Goal: Transaction & Acquisition: Purchase product/service

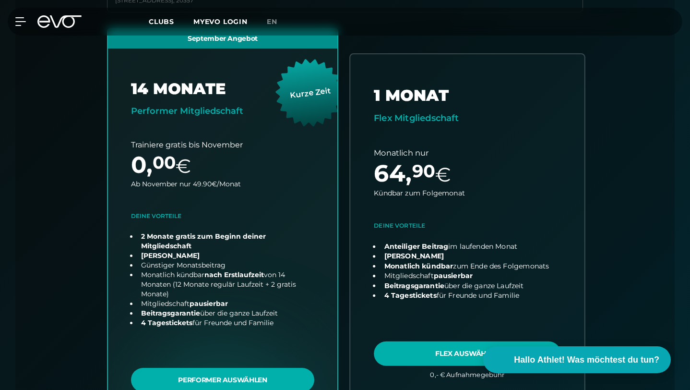
click at [399, 308] on link "choose plan" at bounding box center [467, 223] width 234 height 338
click at [439, 296] on link "choose plan" at bounding box center [467, 223] width 234 height 338
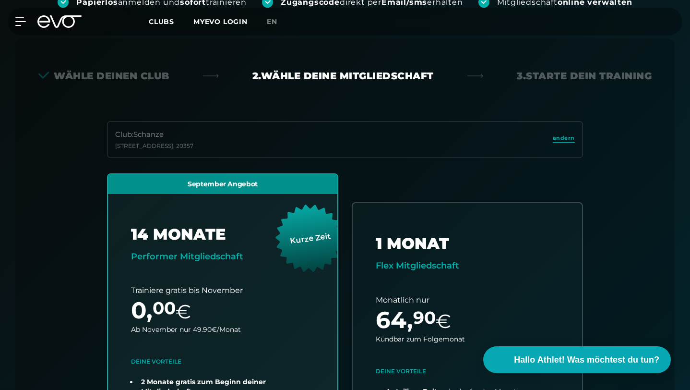
click at [563, 134] on link "ändern" at bounding box center [564, 139] width 22 height 11
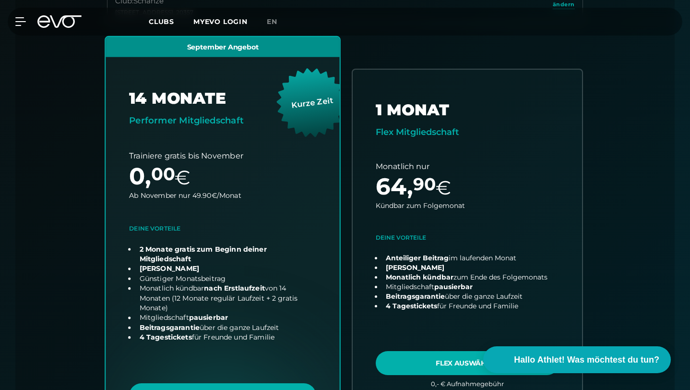
scroll to position [381, 0]
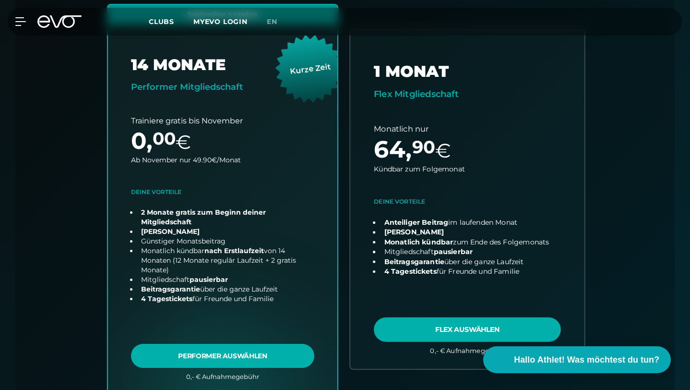
click at [414, 286] on link "choose plan" at bounding box center [467, 199] width 234 height 338
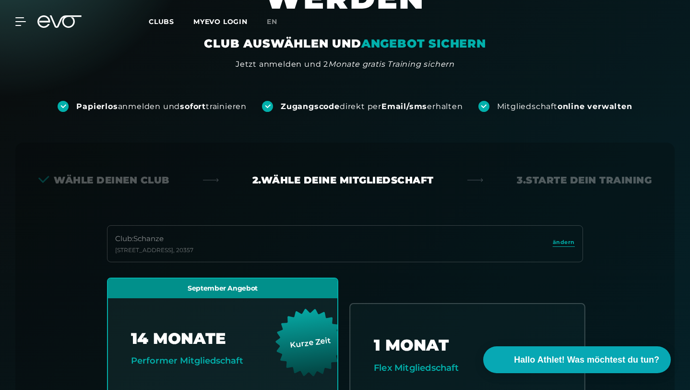
scroll to position [0, 0]
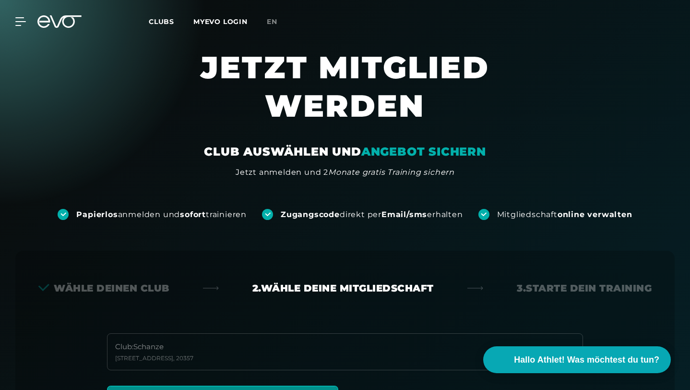
click at [558, 333] on div "Club : [STREET_ADDRESS]" at bounding box center [345, 351] width 476 height 37
click at [560, 346] on span "ändern" at bounding box center [564, 350] width 22 height 8
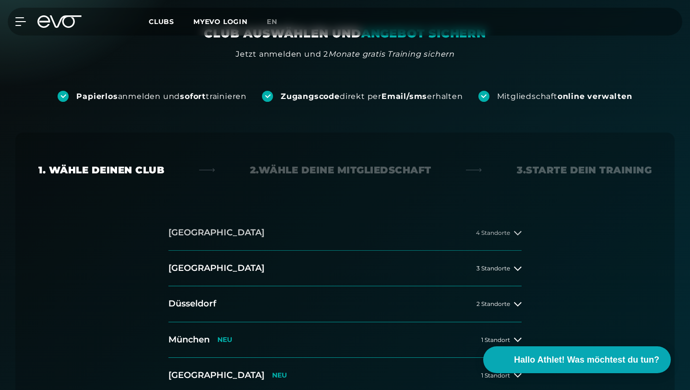
scroll to position [113, 0]
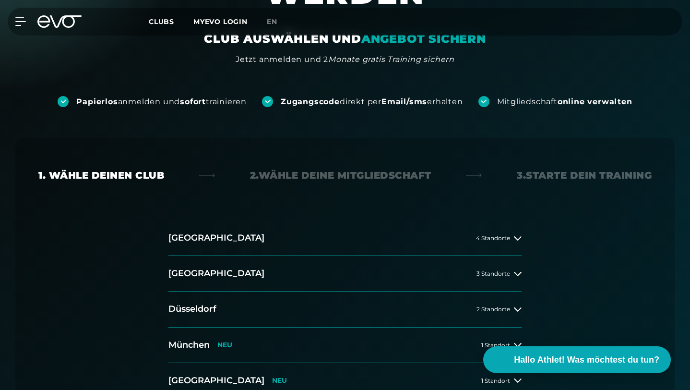
click at [387, 168] on div "2. Wähle deine Mitgliedschaft" at bounding box center [340, 174] width 181 height 13
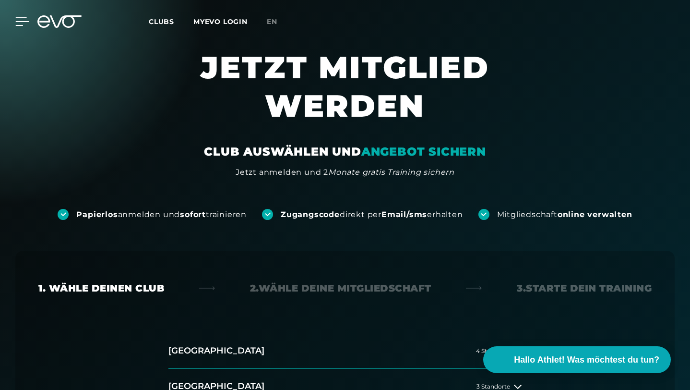
click at [22, 23] on icon at bounding box center [22, 21] width 14 height 9
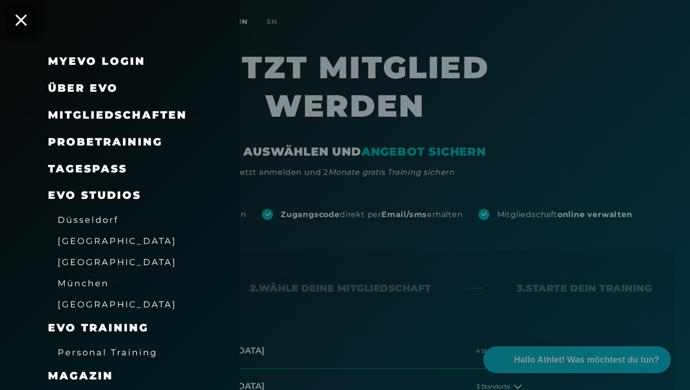
click at [98, 118] on span "Mitgliedschaften" at bounding box center [117, 114] width 139 height 13
click at [128, 114] on span "Mitgliedschaften" at bounding box center [117, 114] width 139 height 13
click at [127, 142] on span "Probetraining" at bounding box center [105, 141] width 115 height 13
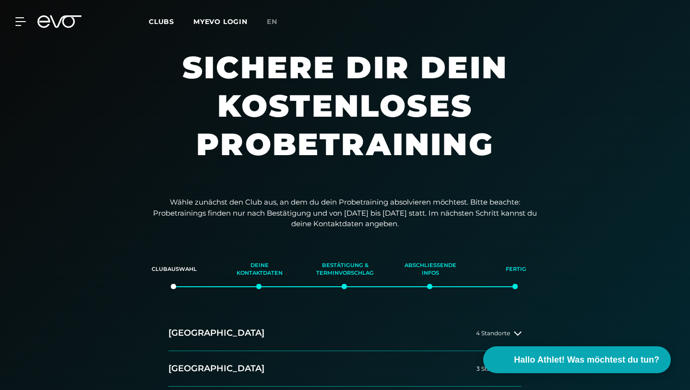
click at [12, 15] on div "MyEVO Login Über EVO Mitgliedschaften Probetraining TAGESPASS EVO Studios [GEOG…" at bounding box center [345, 22] width 686 height 28
click at [19, 22] on icon at bounding box center [22, 21] width 14 height 9
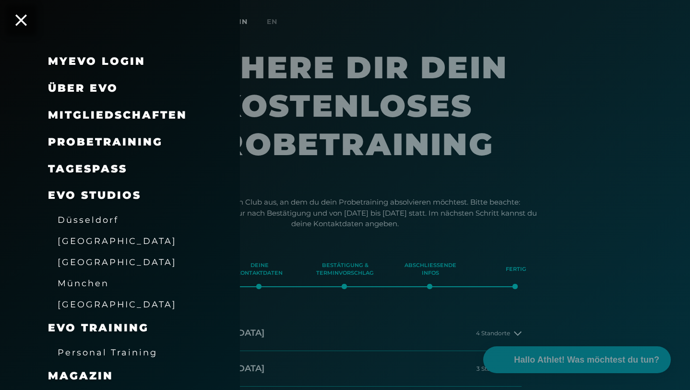
click at [76, 114] on span "Mitgliedschaften" at bounding box center [117, 114] width 139 height 13
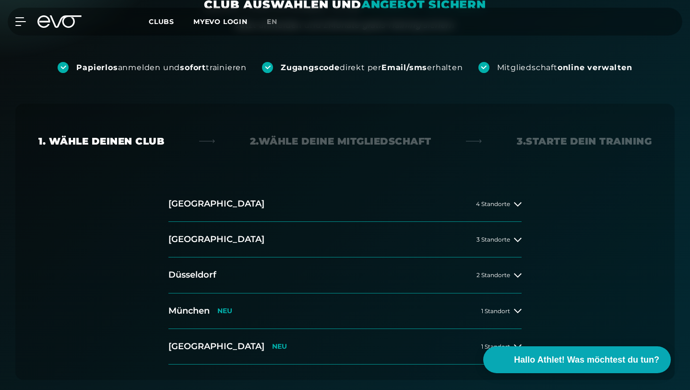
scroll to position [38, 0]
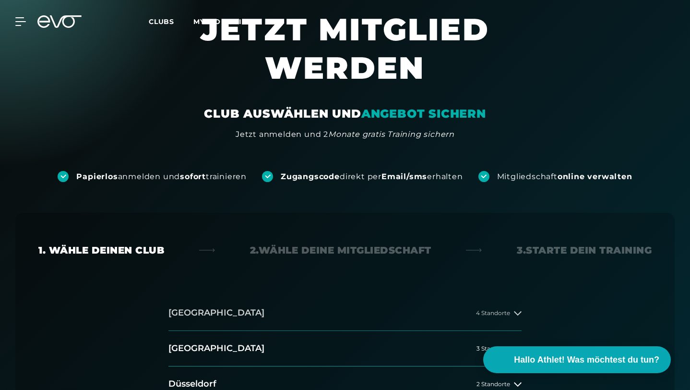
click at [489, 295] on button "[GEOGRAPHIC_DATA] 4 Standorte" at bounding box center [344, 313] width 353 height 36
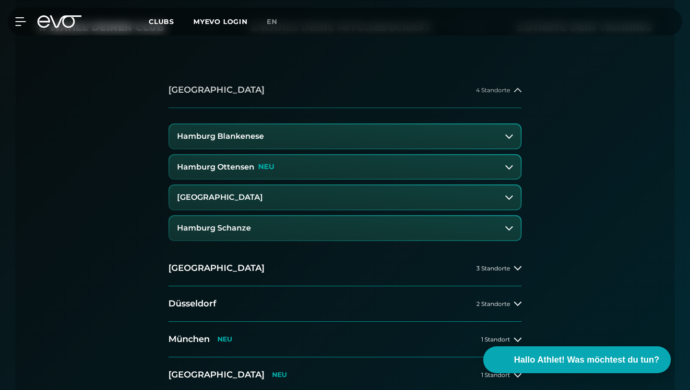
scroll to position [261, 0]
click at [351, 215] on button "Hamburg Schanze" at bounding box center [344, 227] width 351 height 24
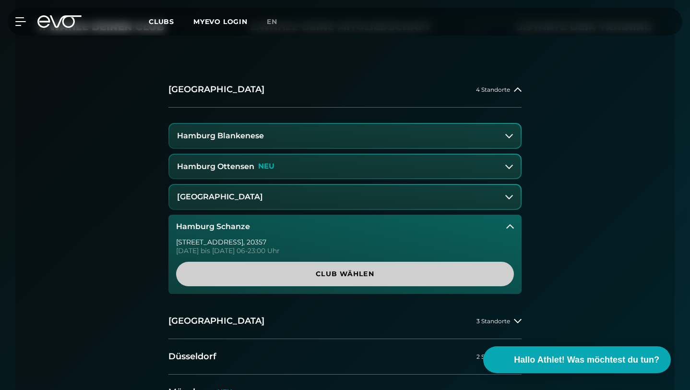
click at [337, 262] on span "Club wählen" at bounding box center [345, 274] width 338 height 24
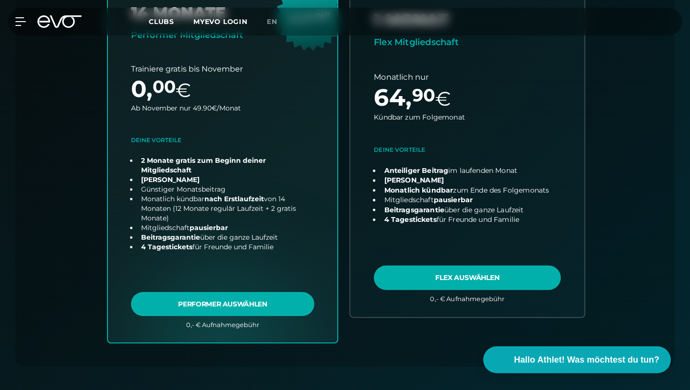
scroll to position [474, 0]
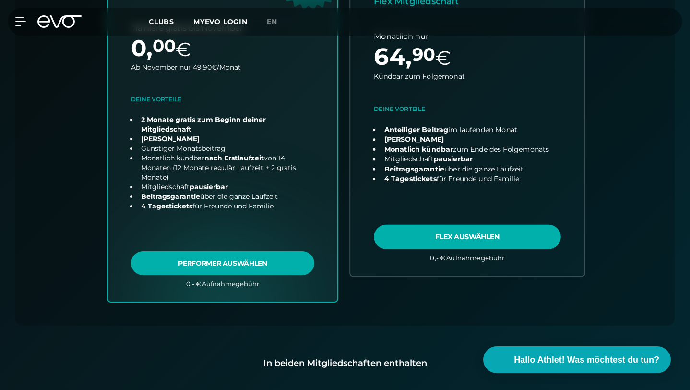
click at [449, 189] on link "choose plan" at bounding box center [467, 107] width 234 height 338
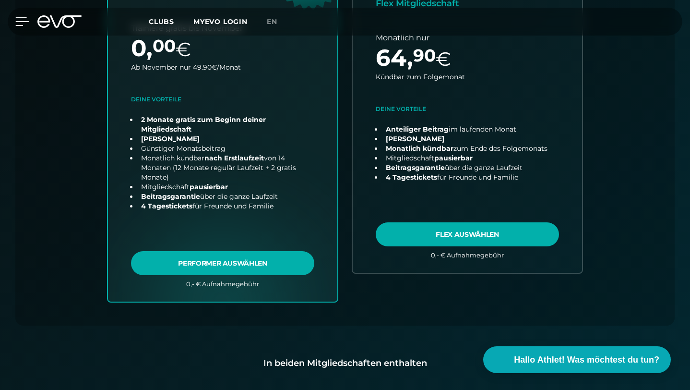
click at [25, 24] on icon at bounding box center [22, 21] width 14 height 9
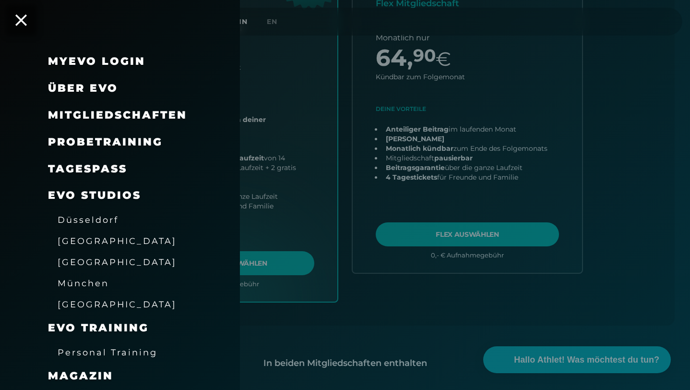
click at [98, 166] on link "TAGESPASS" at bounding box center [87, 168] width 79 height 13
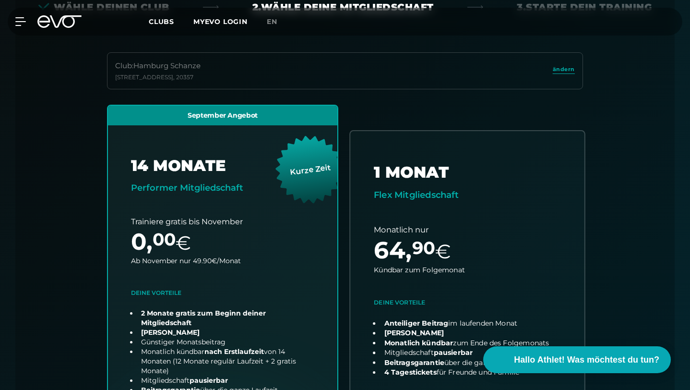
scroll to position [283, 0]
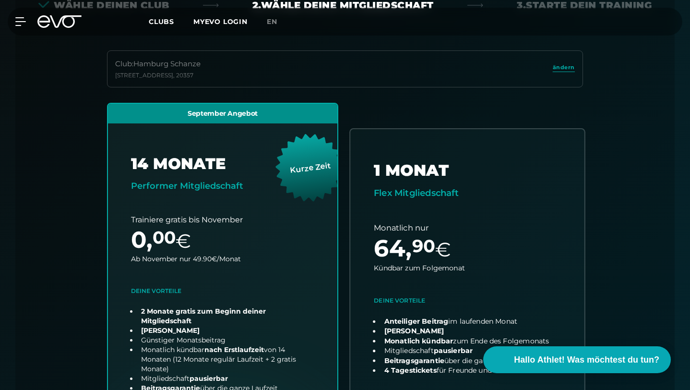
click at [471, 386] on link "choose plan" at bounding box center [467, 298] width 234 height 338
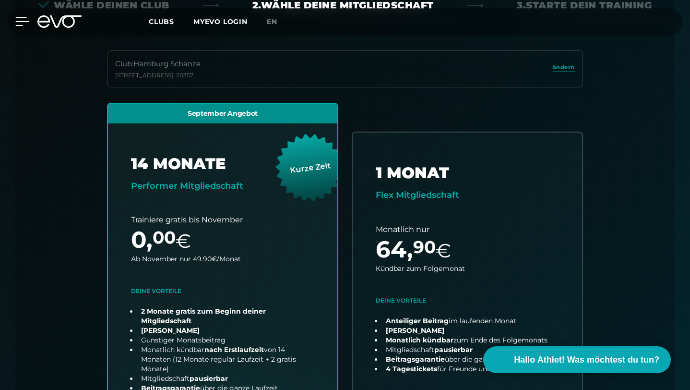
click at [19, 21] on icon at bounding box center [22, 22] width 13 height 8
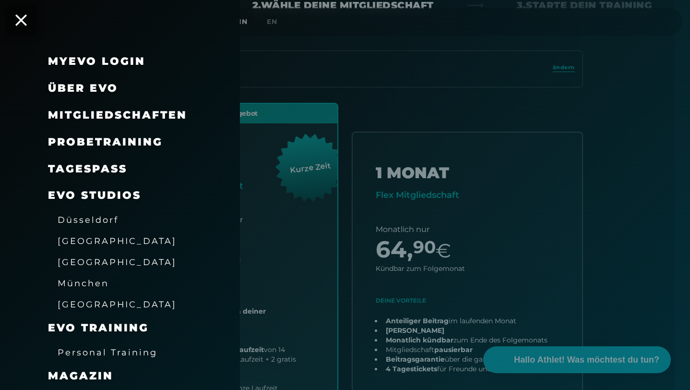
click at [96, 175] on div "TAGESPASS" at bounding box center [87, 168] width 79 height 15
click at [98, 169] on link "TAGESPASS" at bounding box center [87, 168] width 79 height 13
